Goal: Information Seeking & Learning: Learn about a topic

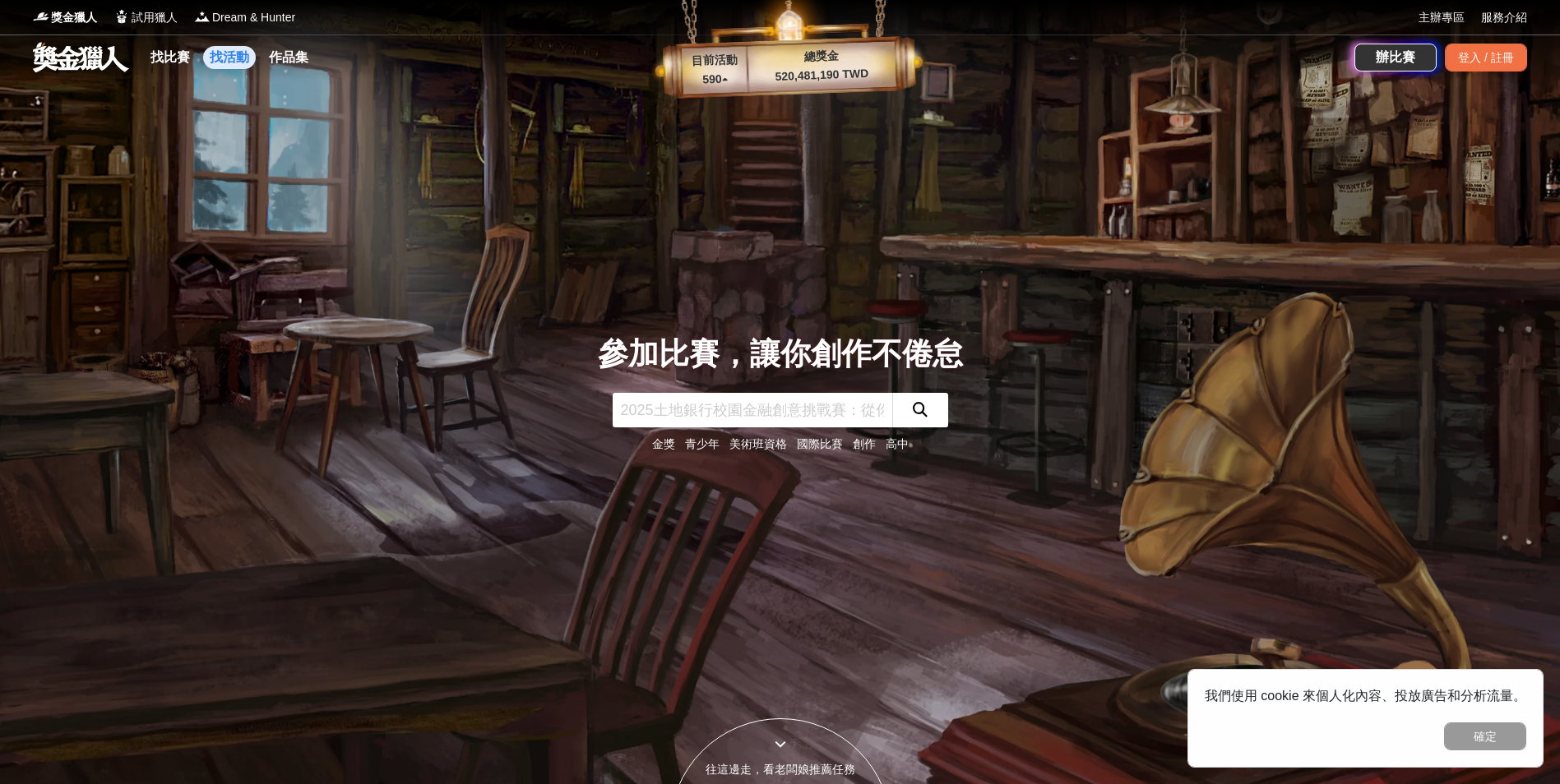
click at [233, 65] on link "找活動" at bounding box center [230, 57] width 52 height 23
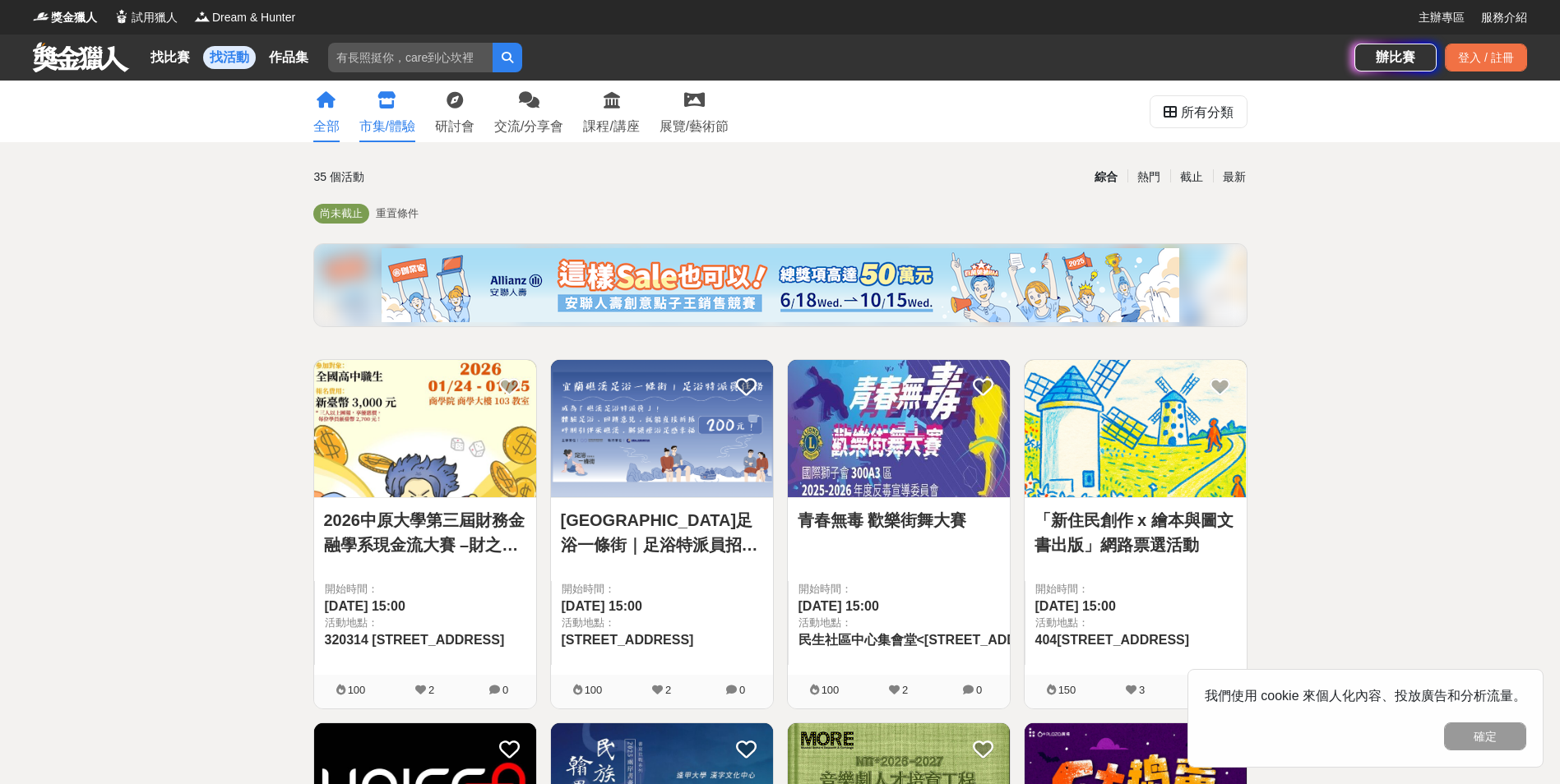
click at [400, 129] on div "市集/體驗" at bounding box center [387, 126] width 56 height 20
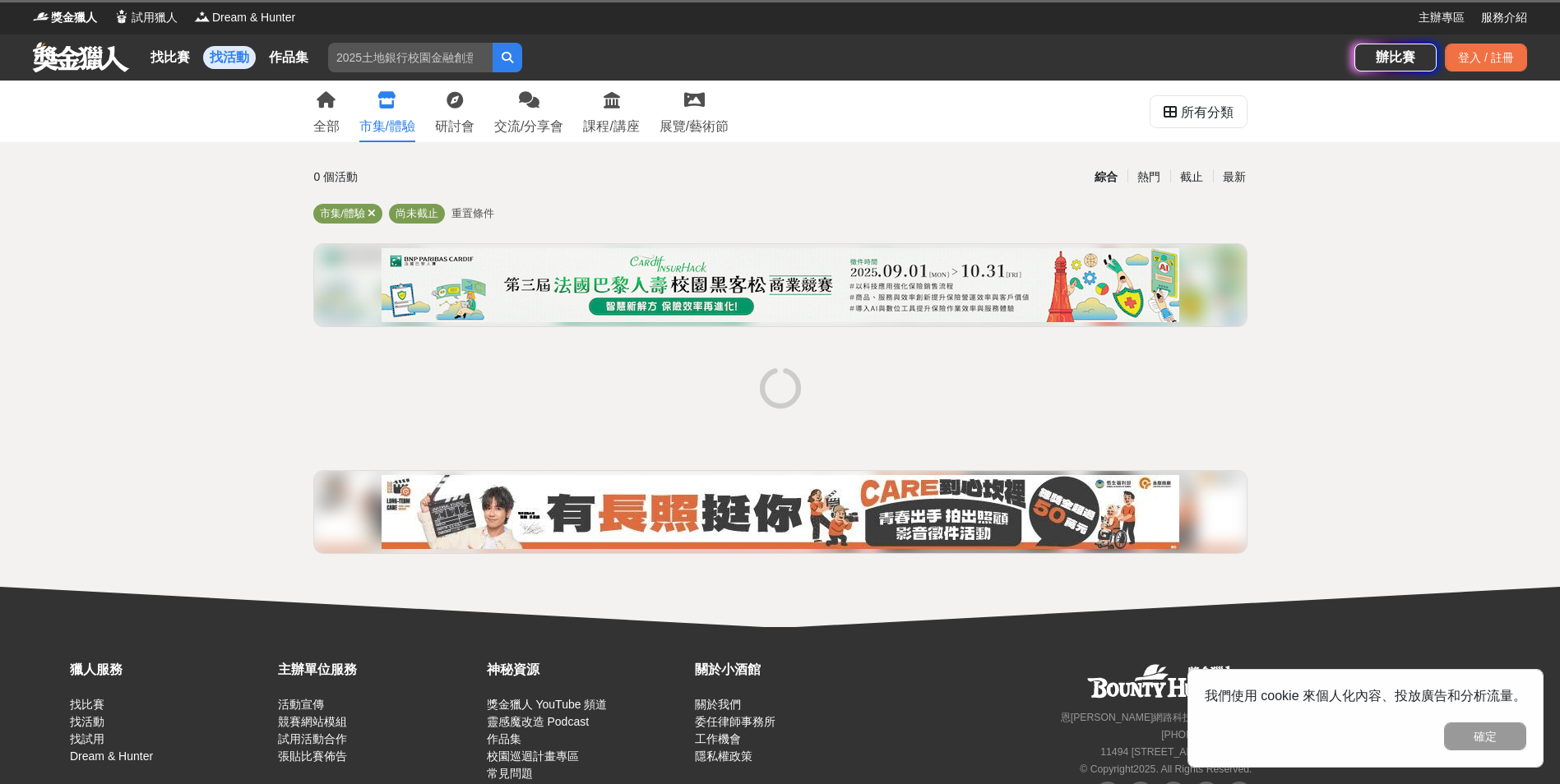
click at [401, 138] on link "市集/體驗" at bounding box center [387, 111] width 56 height 62
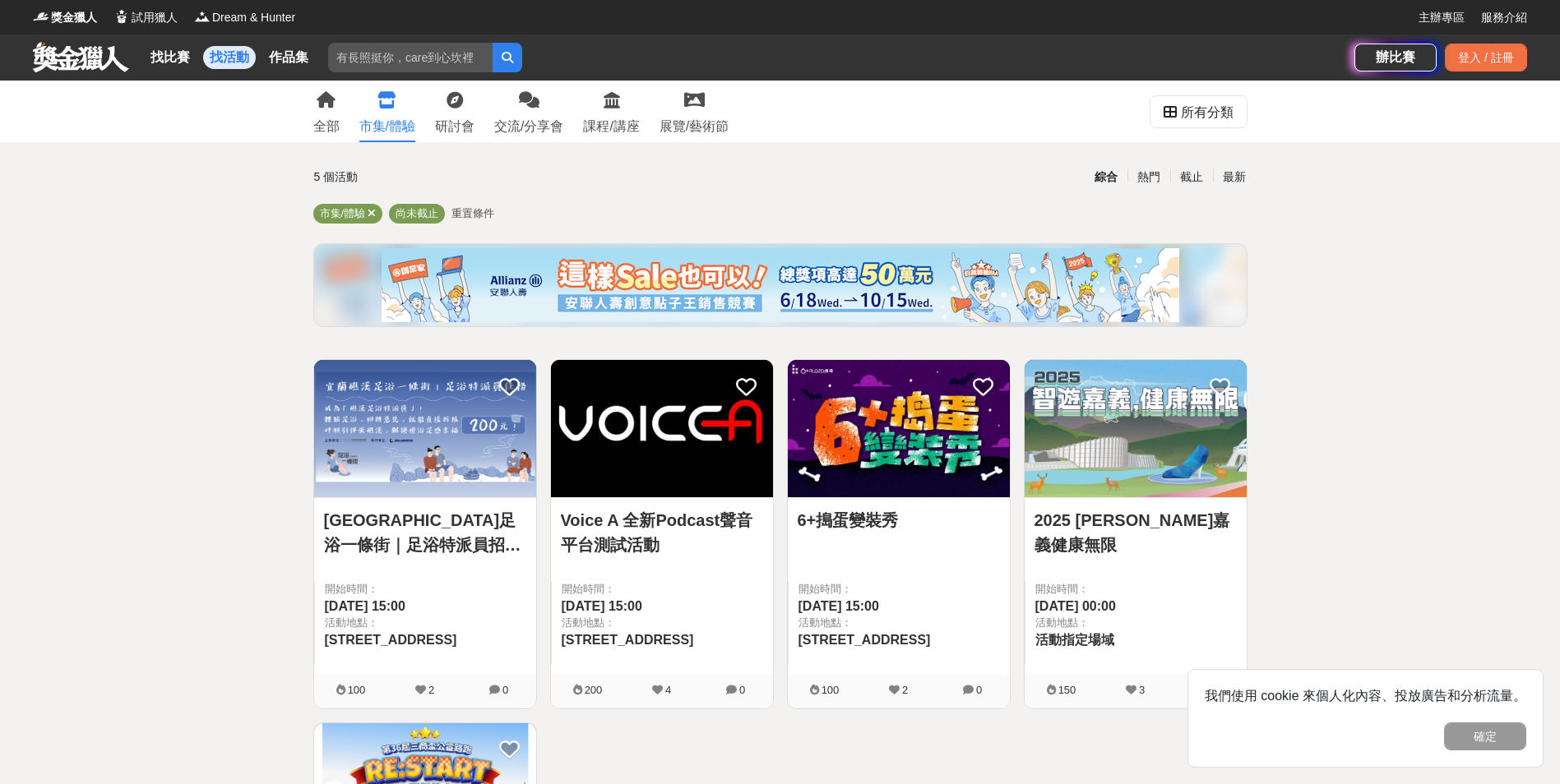
click at [397, 138] on link "市集/體驗" at bounding box center [387, 111] width 56 height 62
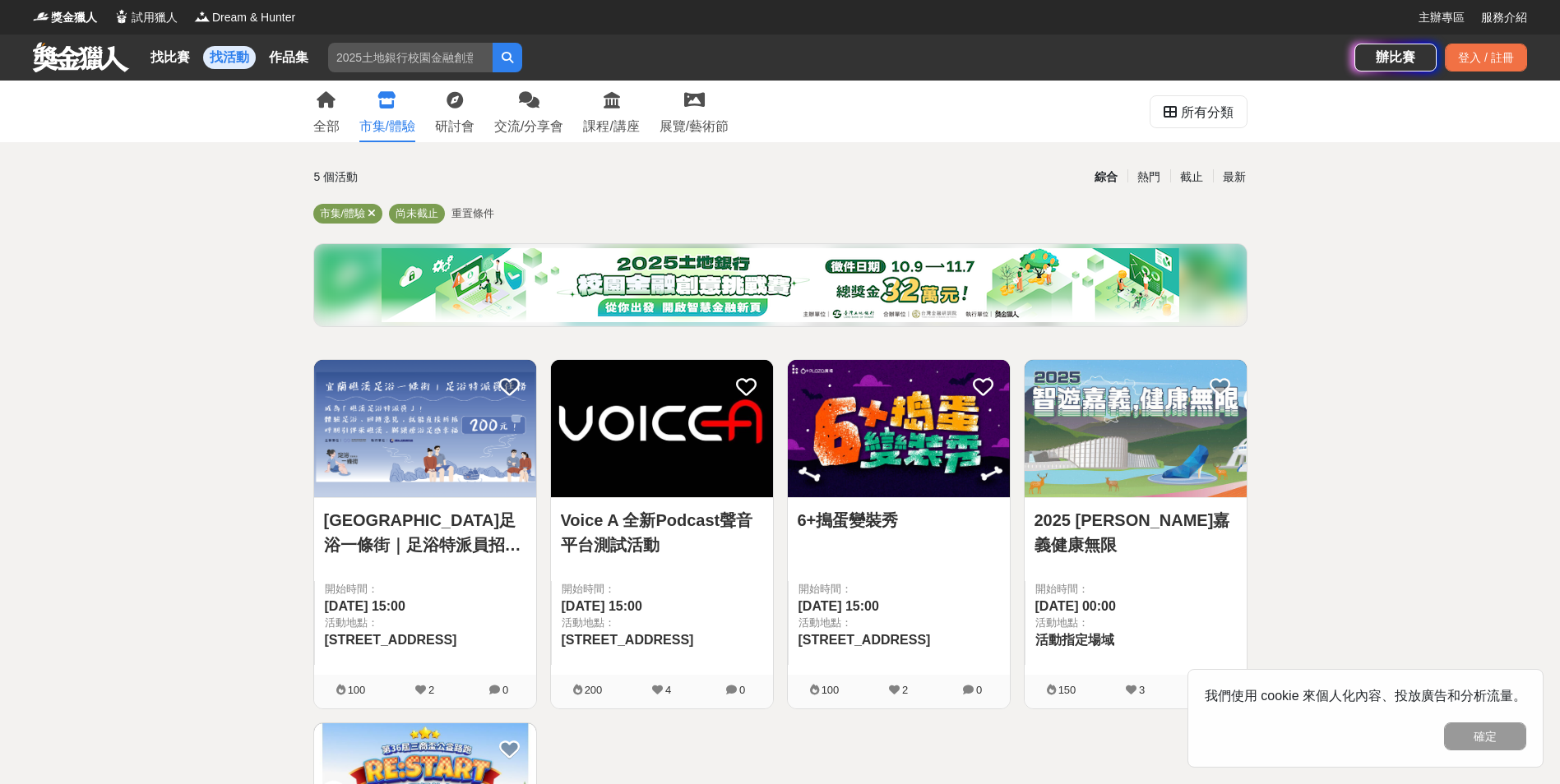
click at [400, 138] on link "市集/體驗" at bounding box center [387, 111] width 56 height 62
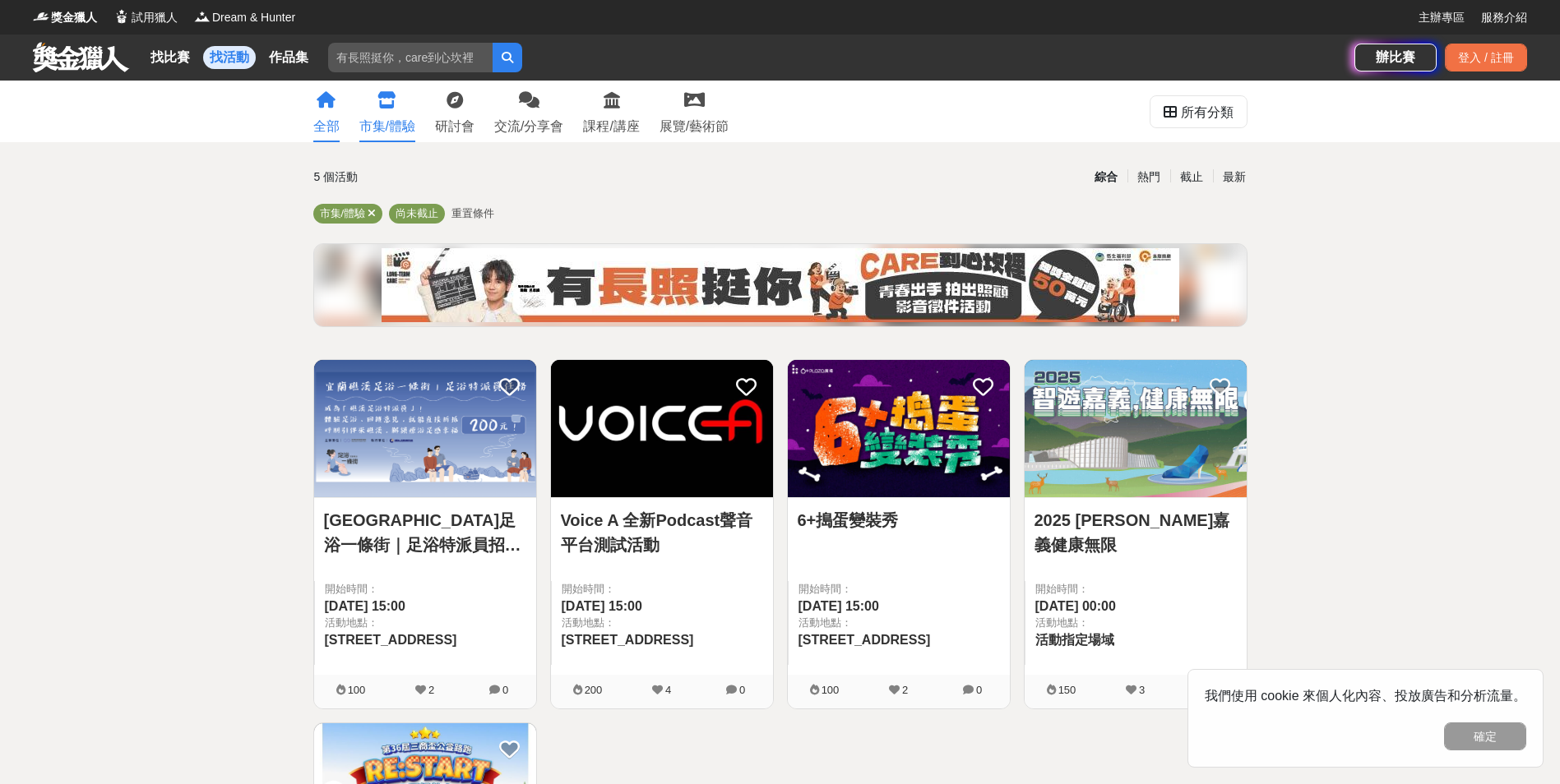
click at [328, 136] on link "全部" at bounding box center [327, 111] width 26 height 62
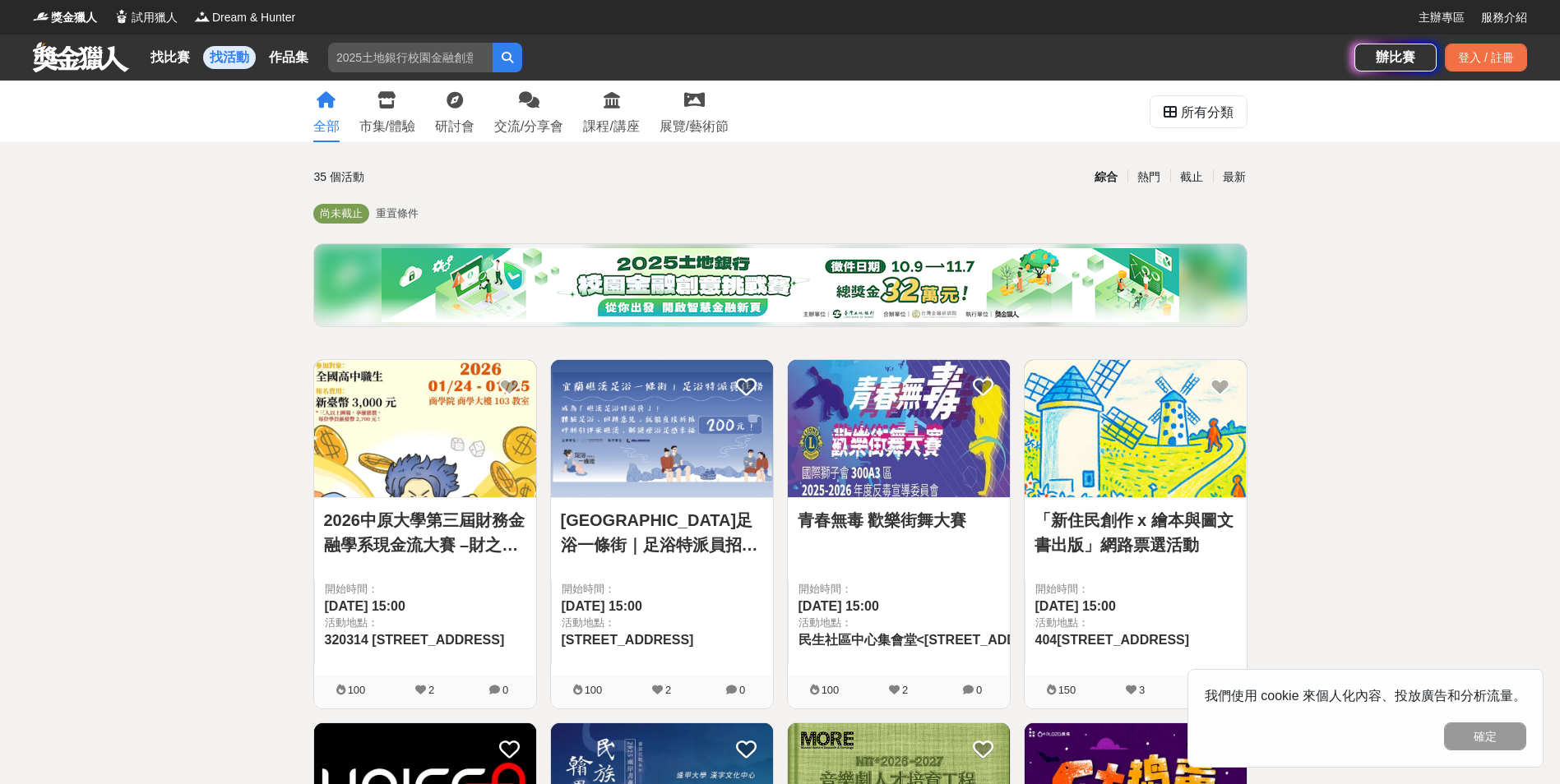
click at [328, 136] on link "全部" at bounding box center [327, 111] width 26 height 62
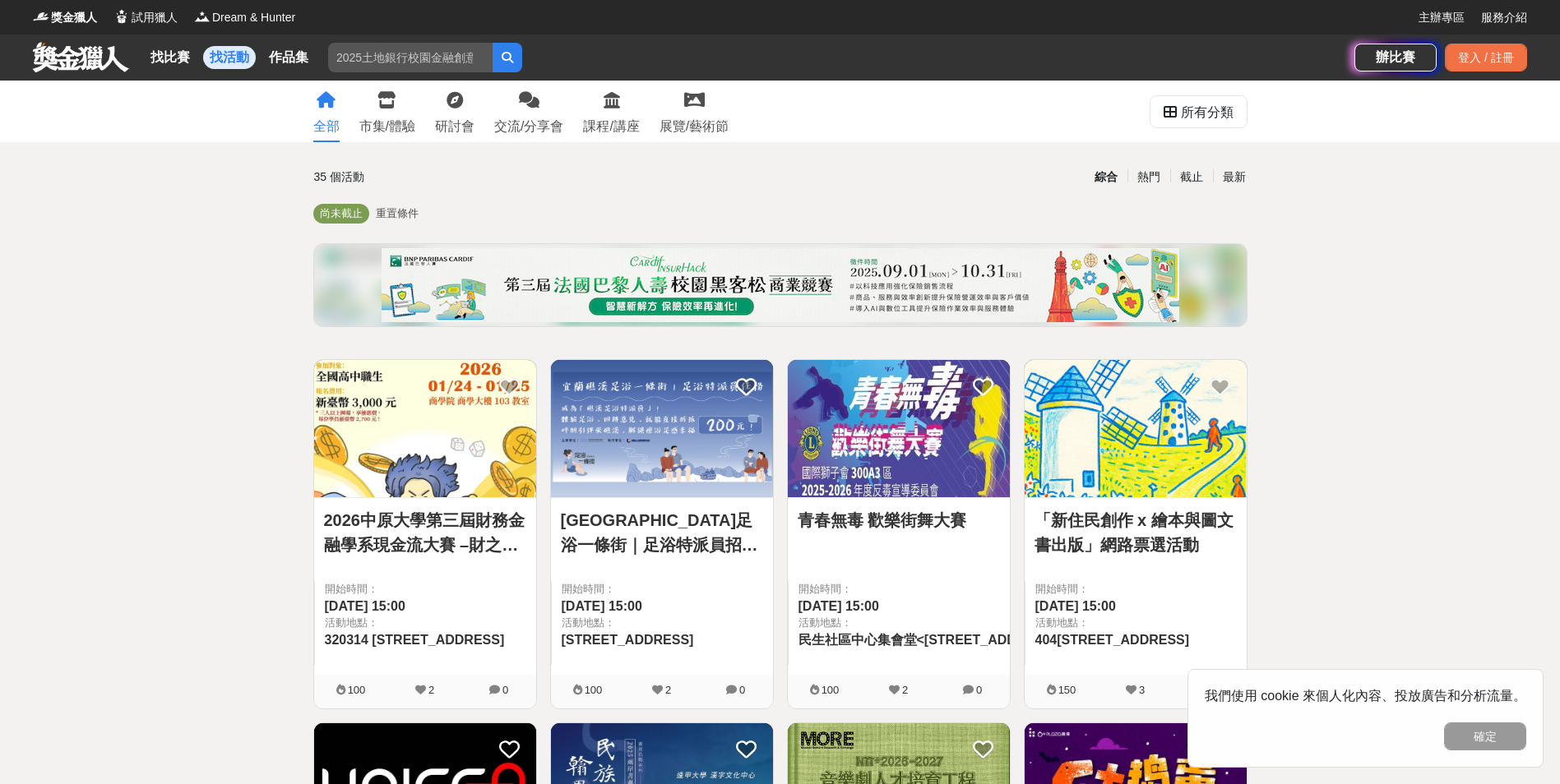
click at [328, 135] on div "全部" at bounding box center [327, 126] width 26 height 20
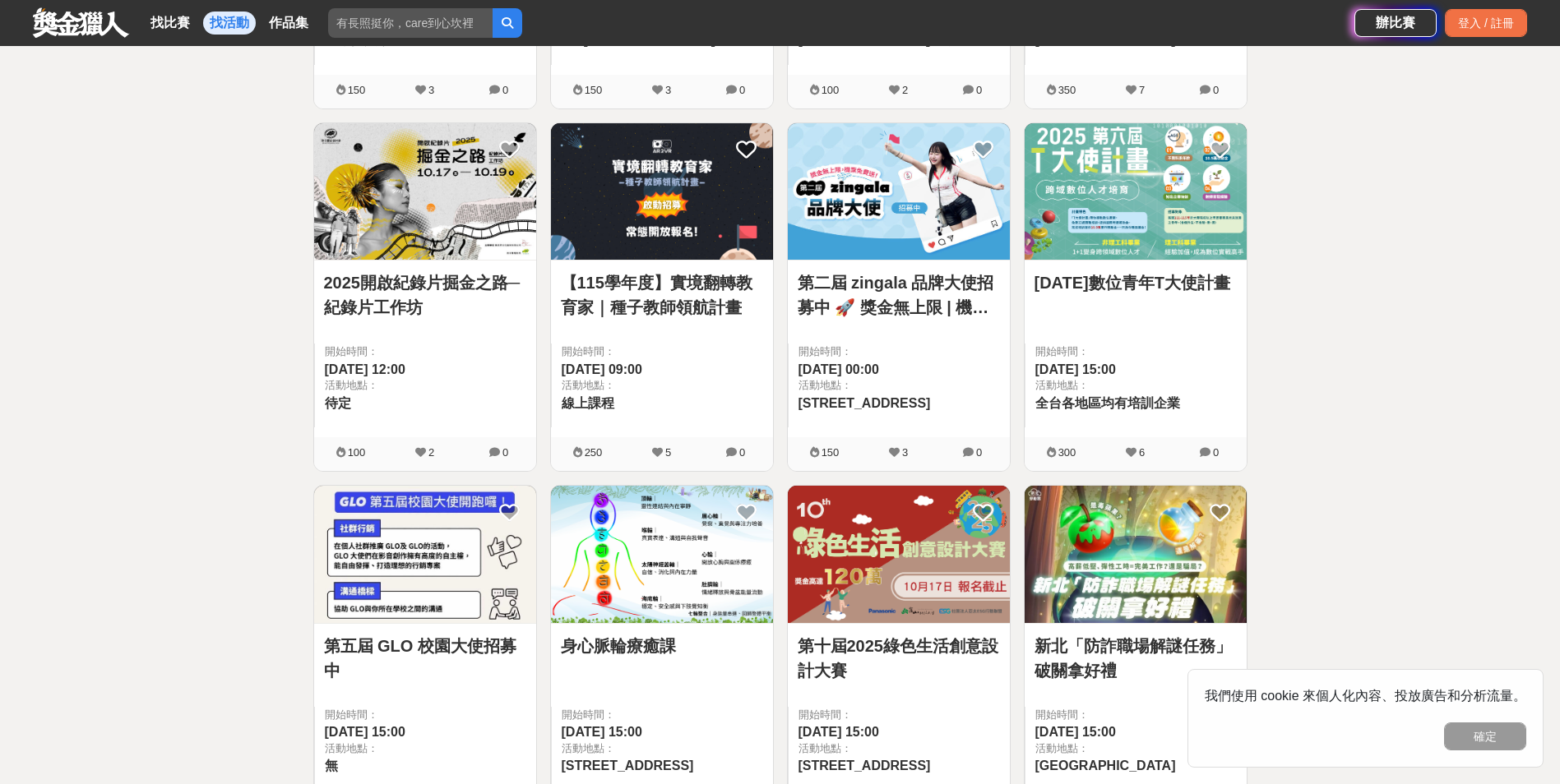
scroll to position [1891, 0]
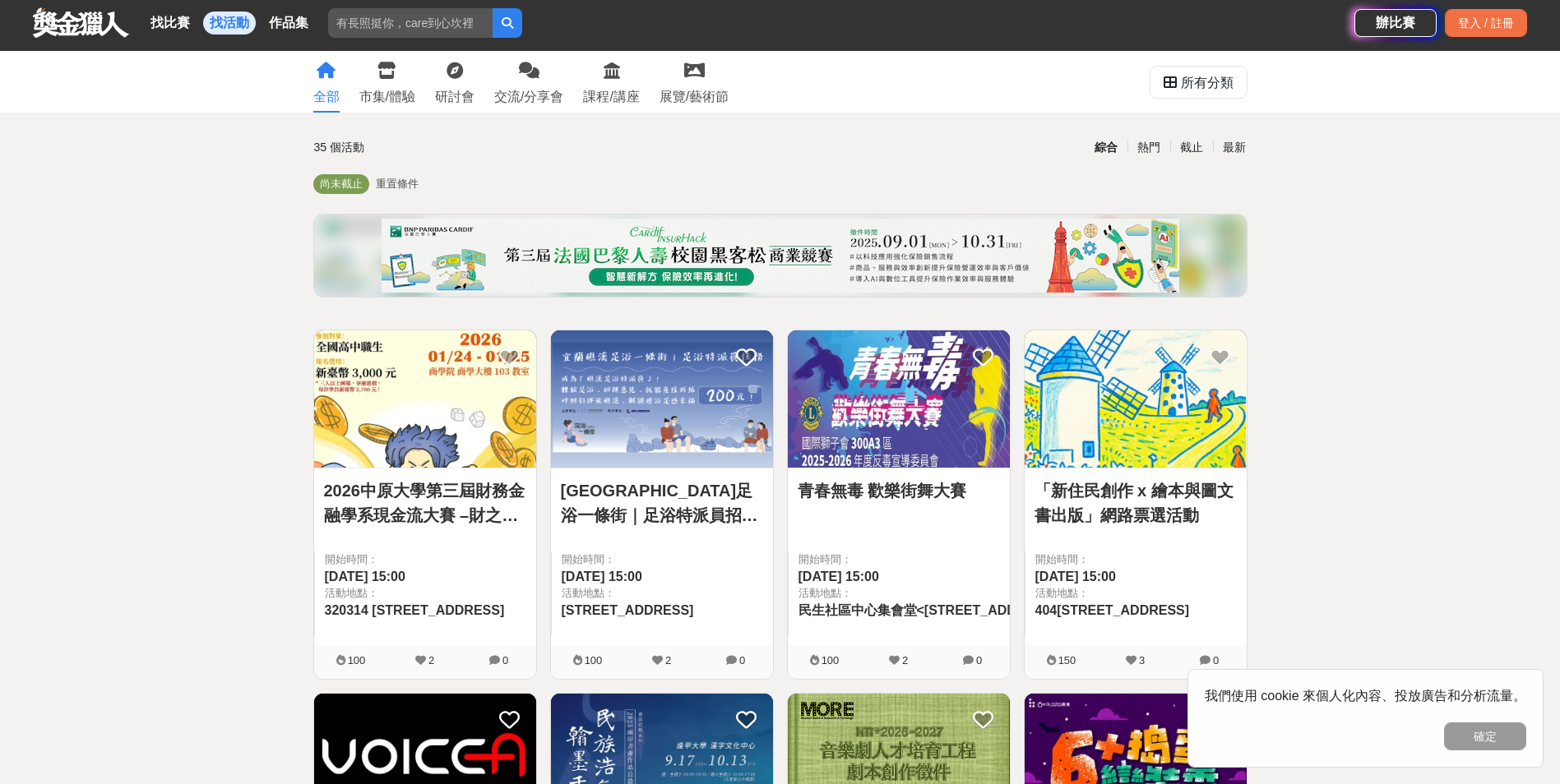
scroll to position [0, 0]
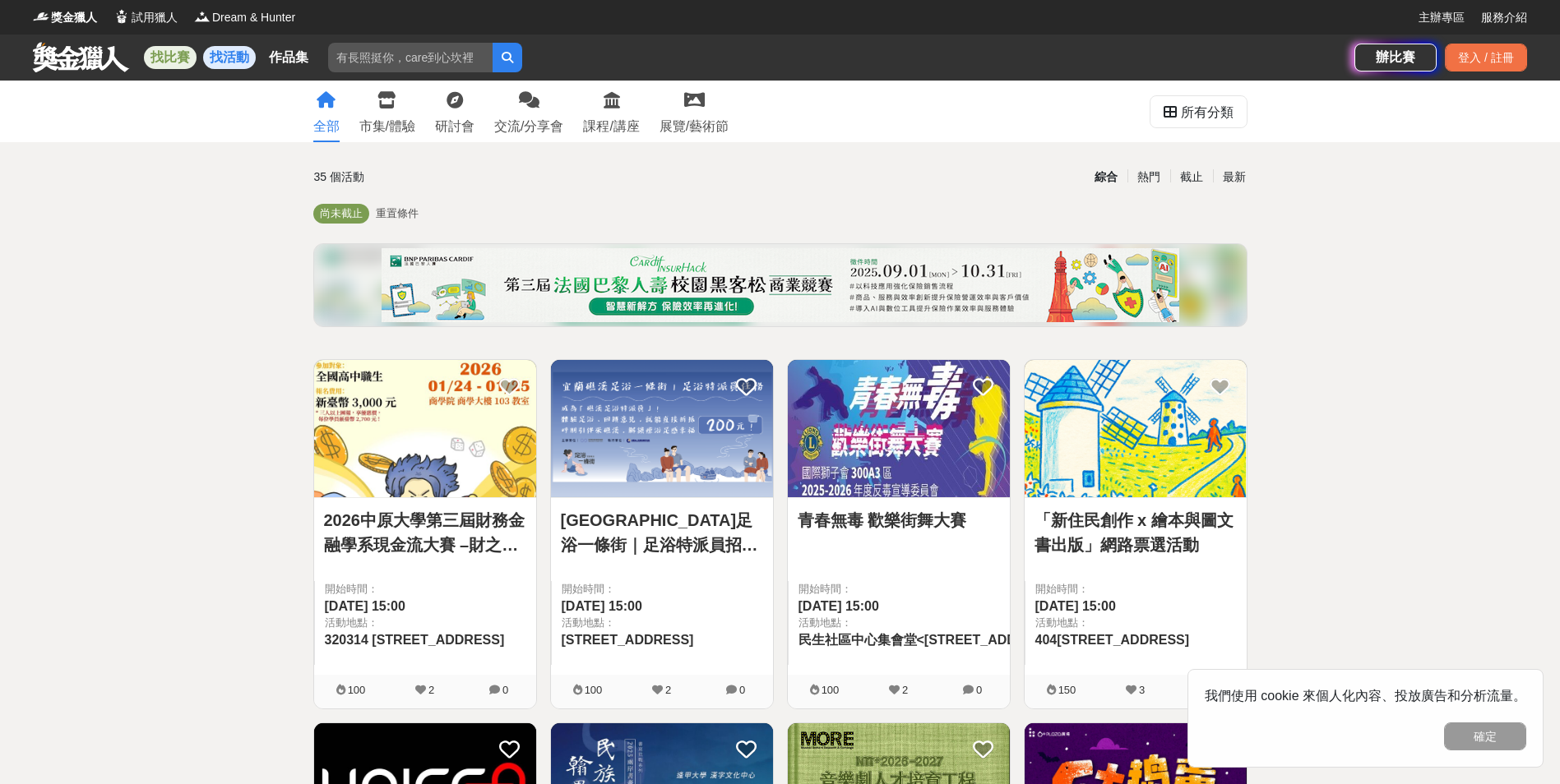
click at [169, 64] on link "找比賽" at bounding box center [170, 57] width 52 height 23
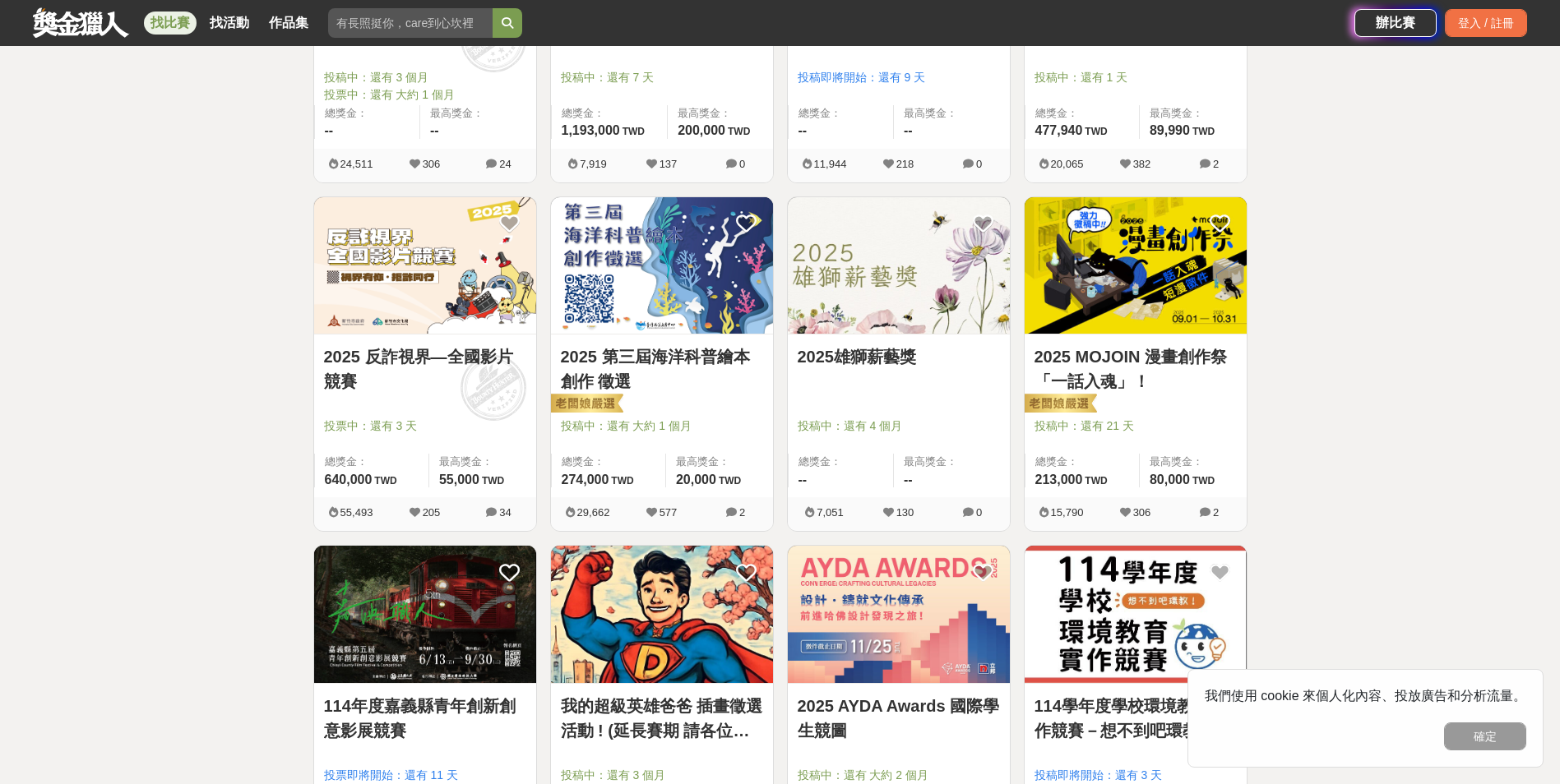
scroll to position [2135, 0]
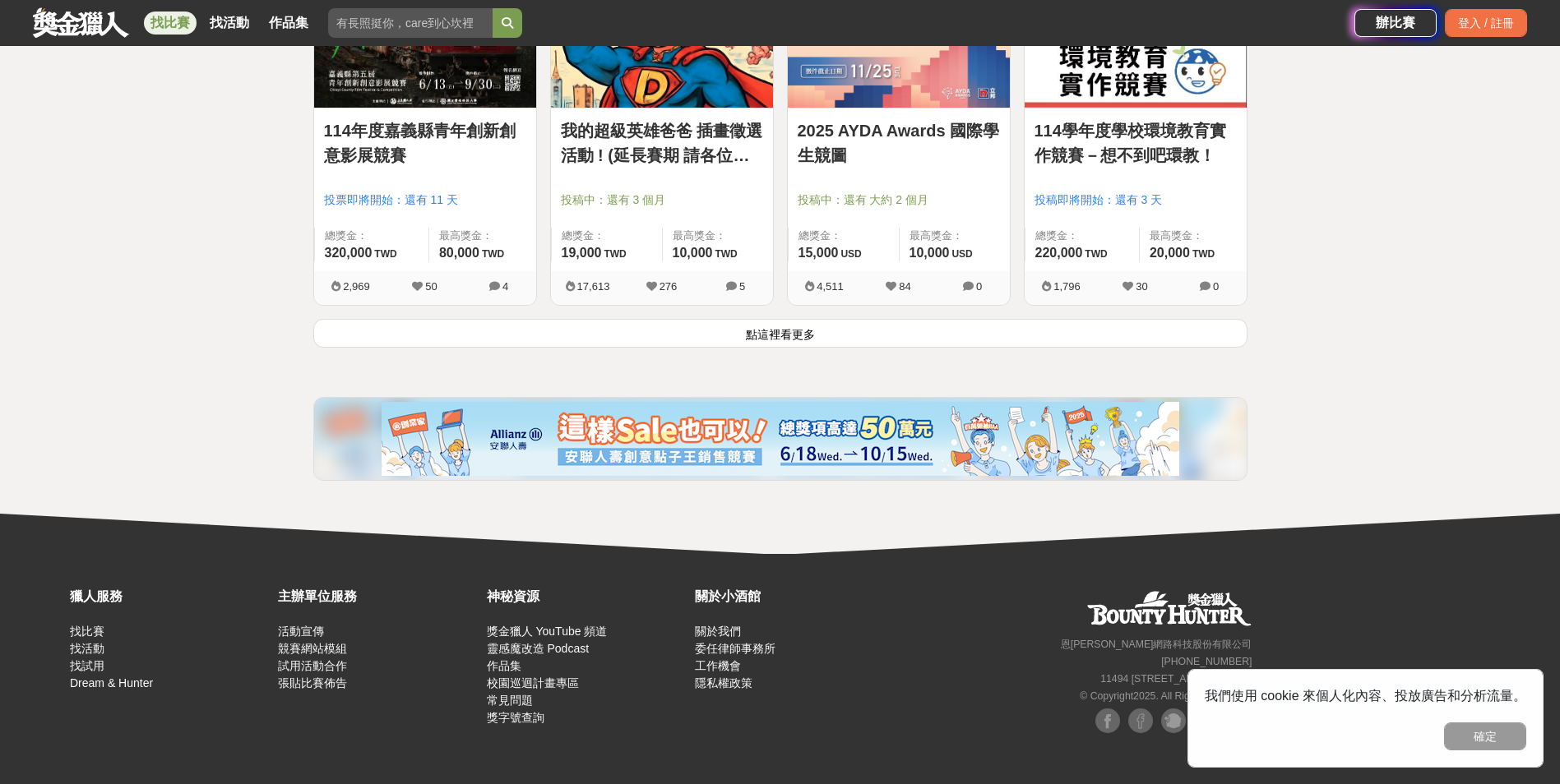
click at [745, 341] on button "點這裡看更多" at bounding box center [780, 333] width 935 height 29
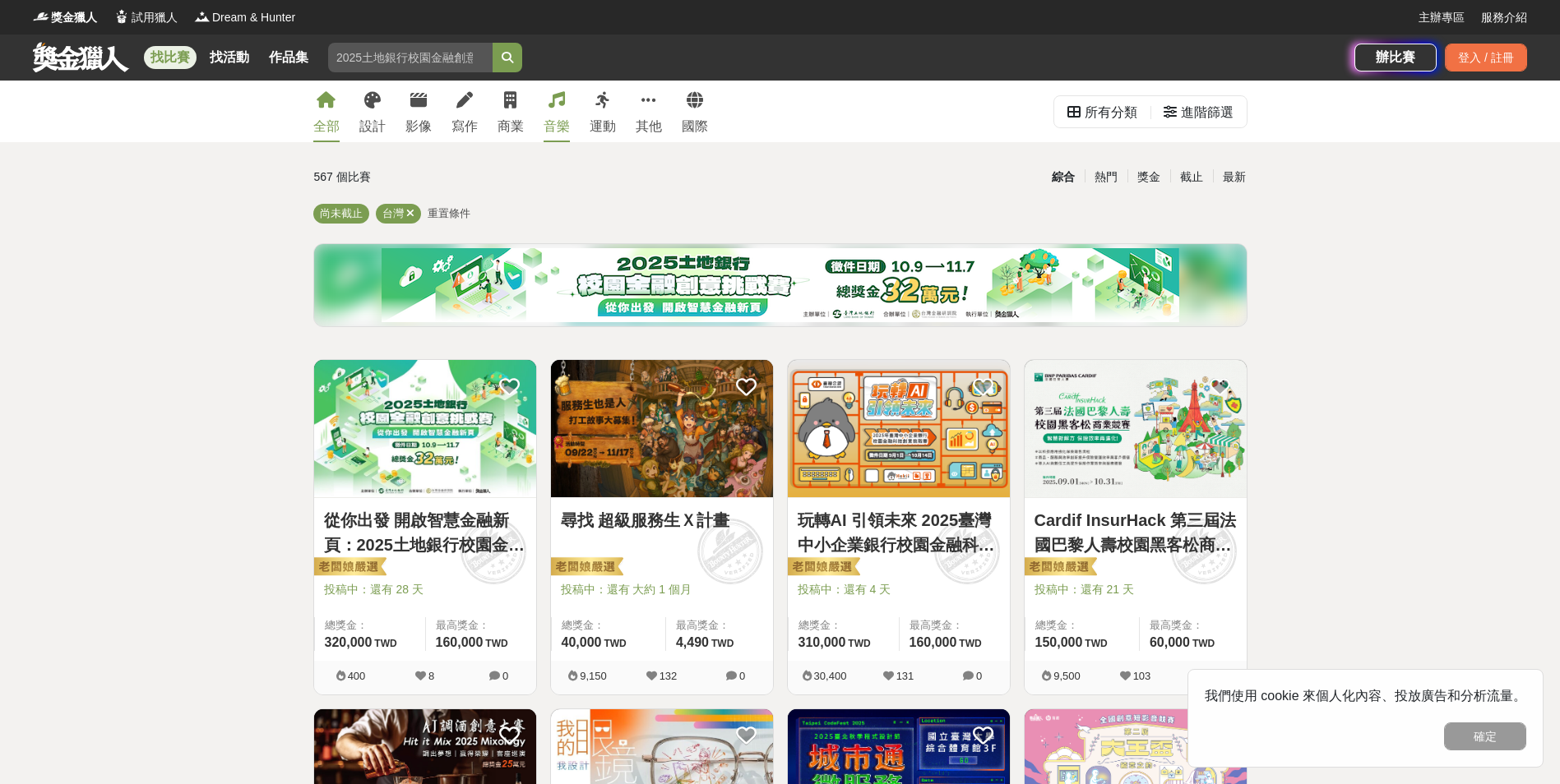
click at [546, 133] on div "音樂" at bounding box center [556, 126] width 26 height 20
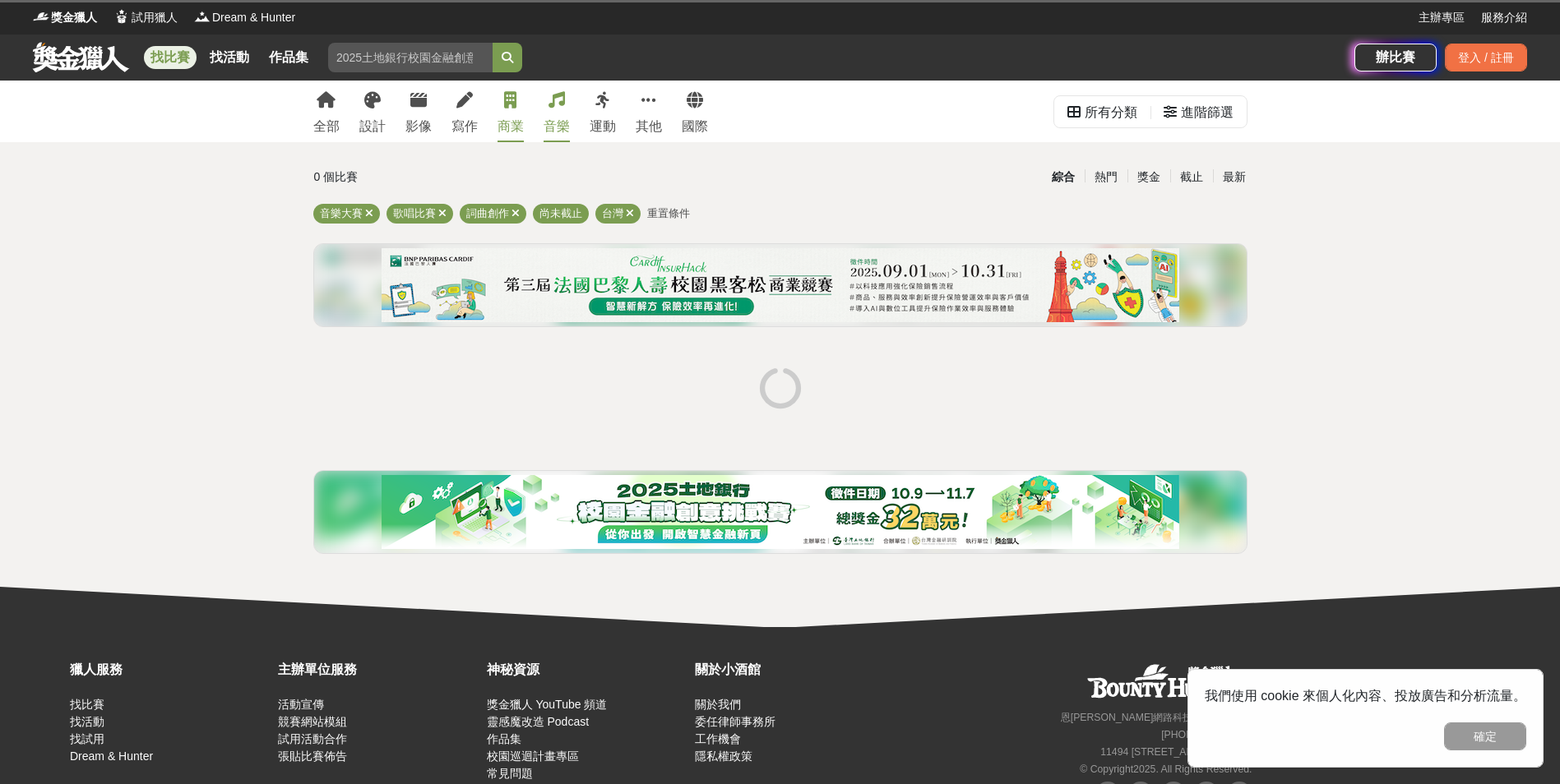
click at [513, 134] on div "商業" at bounding box center [511, 126] width 26 height 20
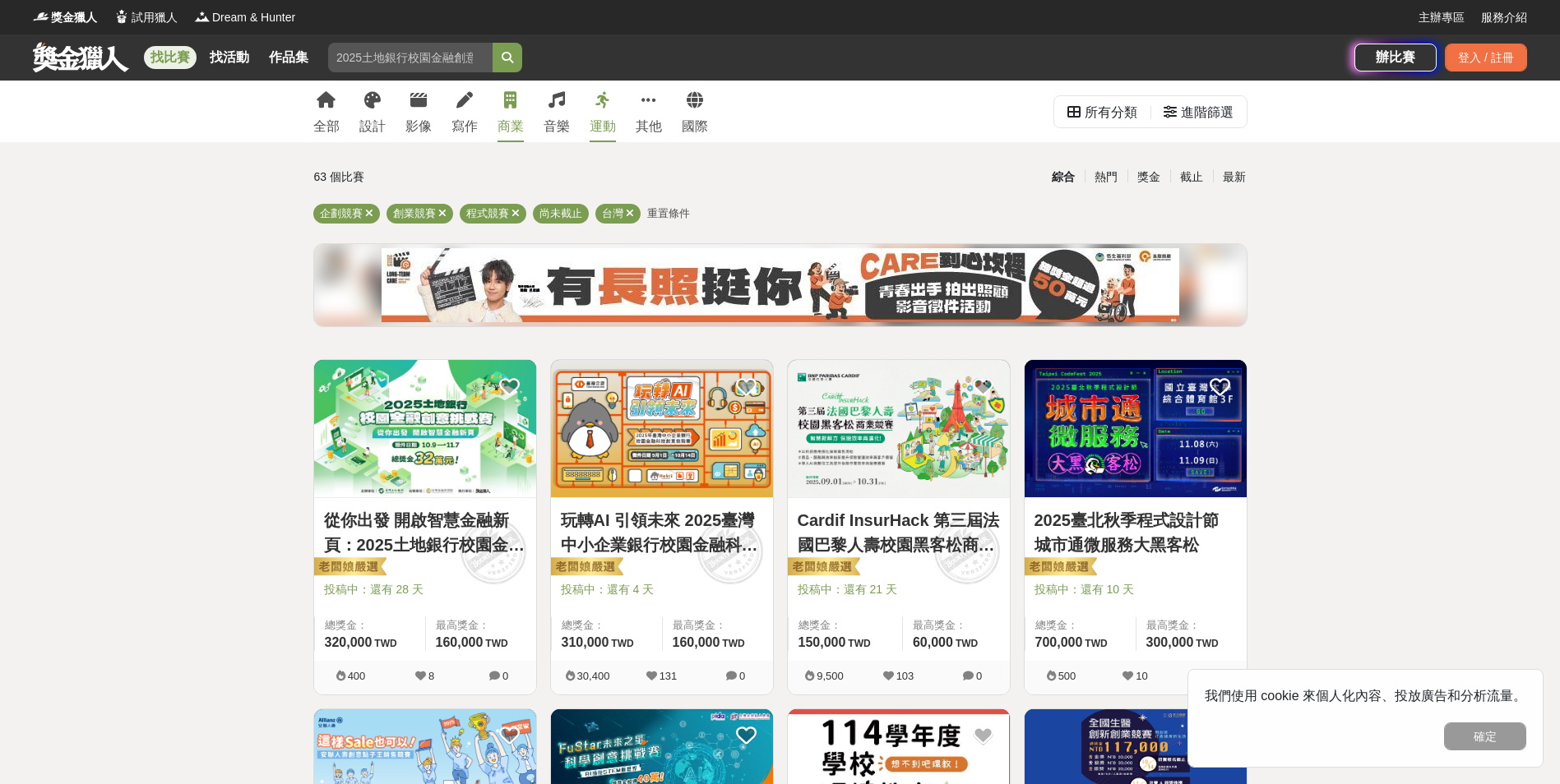
click at [605, 136] on link "運動" at bounding box center [603, 111] width 26 height 62
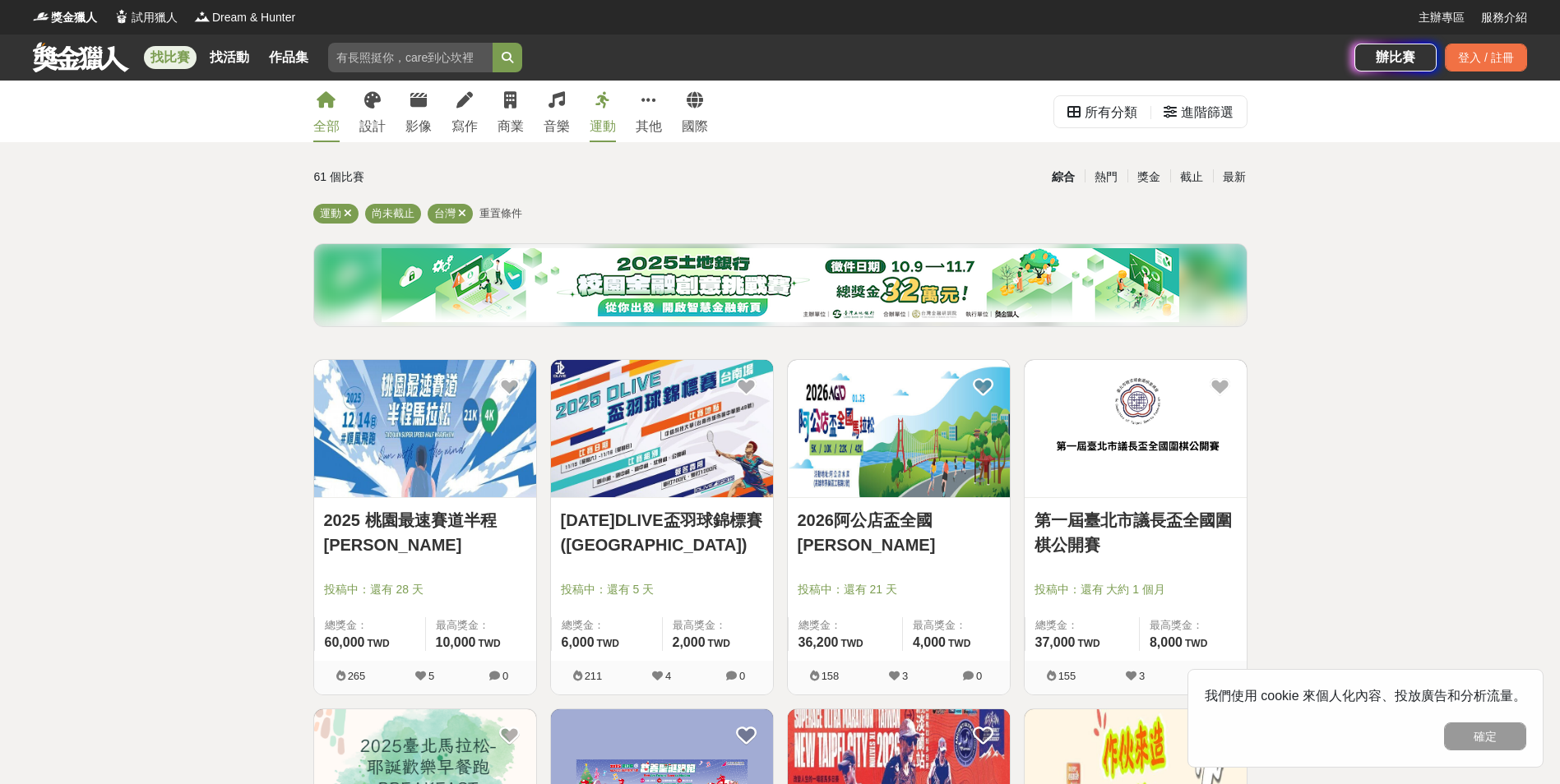
click at [330, 134] on div "全部" at bounding box center [327, 126] width 26 height 20
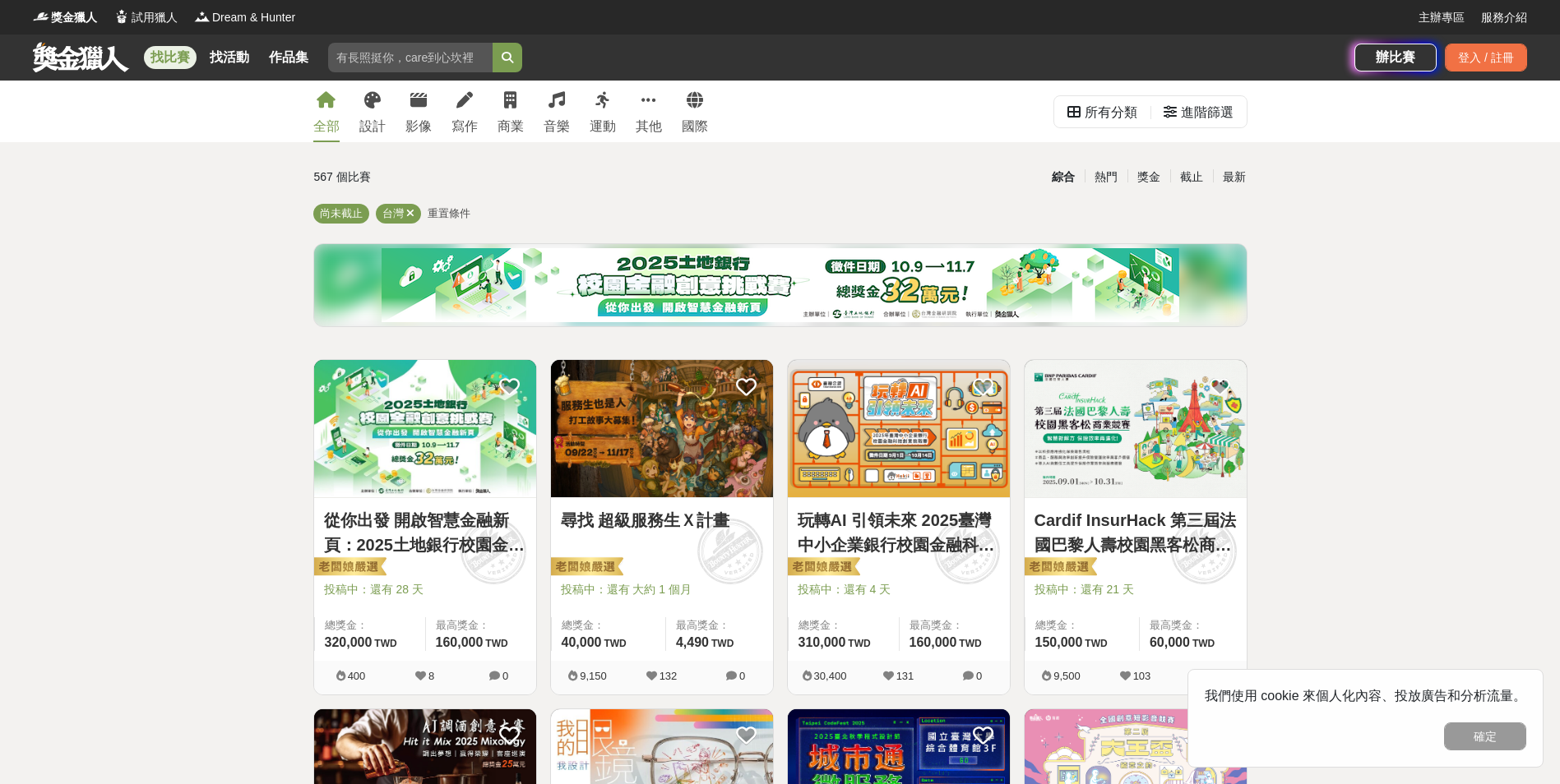
click at [328, 132] on div "全部" at bounding box center [327, 126] width 26 height 20
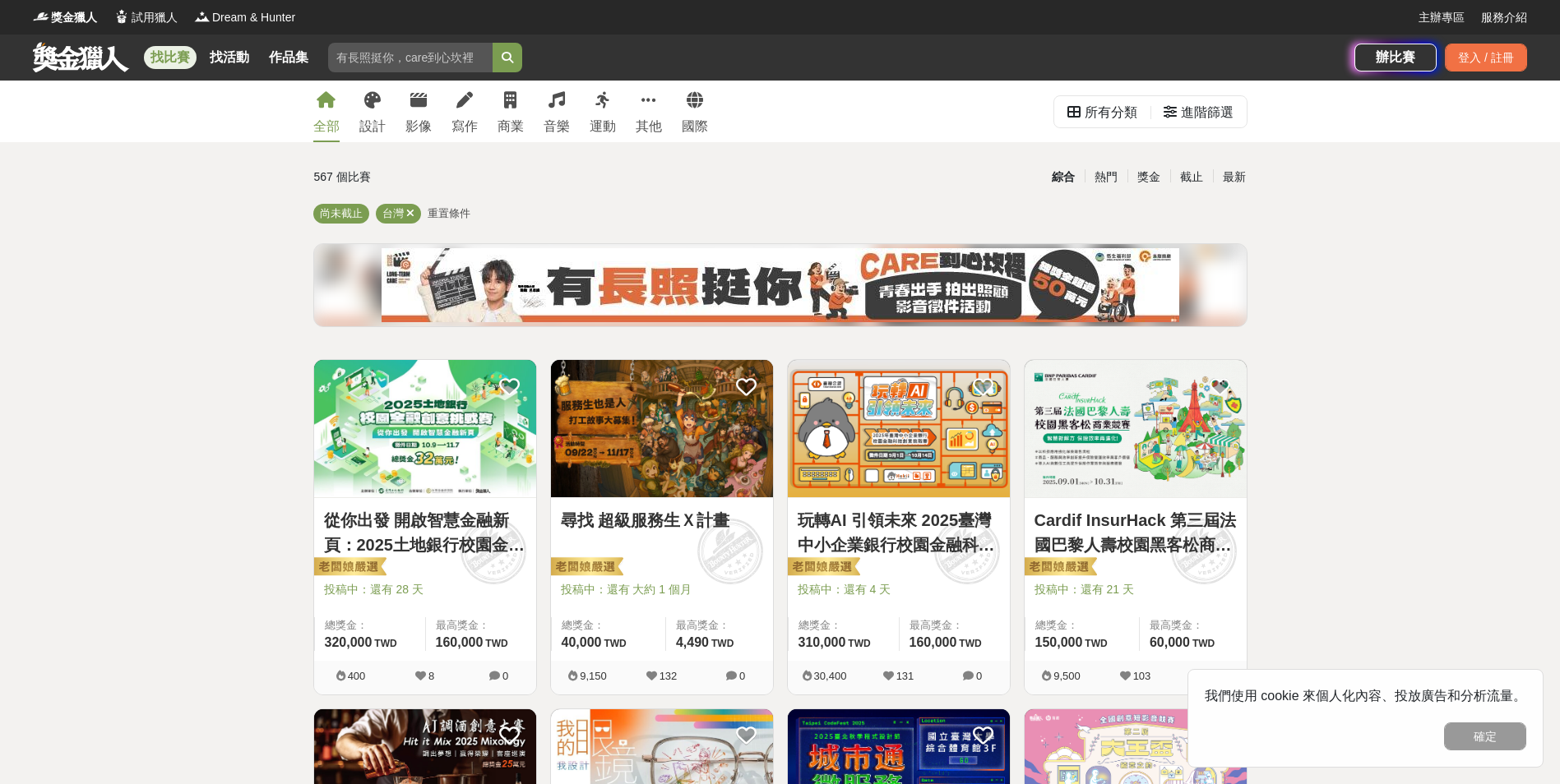
click at [334, 141] on link "全部" at bounding box center [327, 111] width 26 height 62
